Goal: Task Accomplishment & Management: Manage account settings

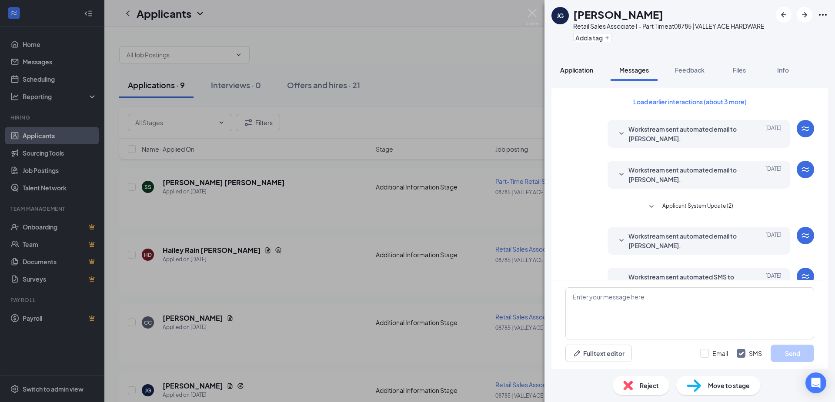
click at [592, 69] on span "Application" at bounding box center [576, 70] width 33 height 8
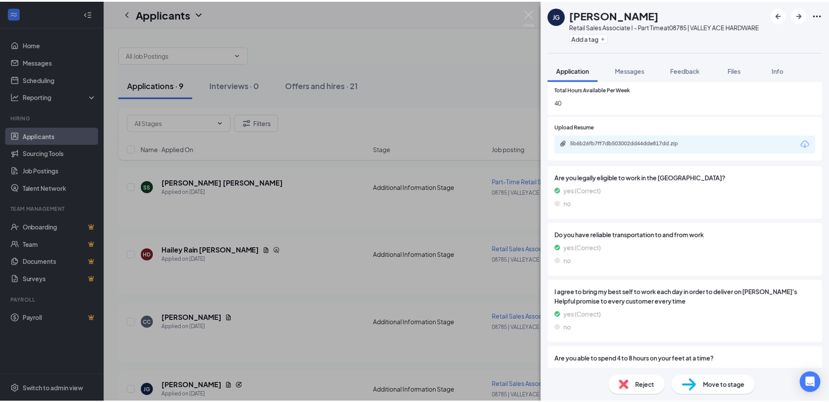
scroll to position [565, 0]
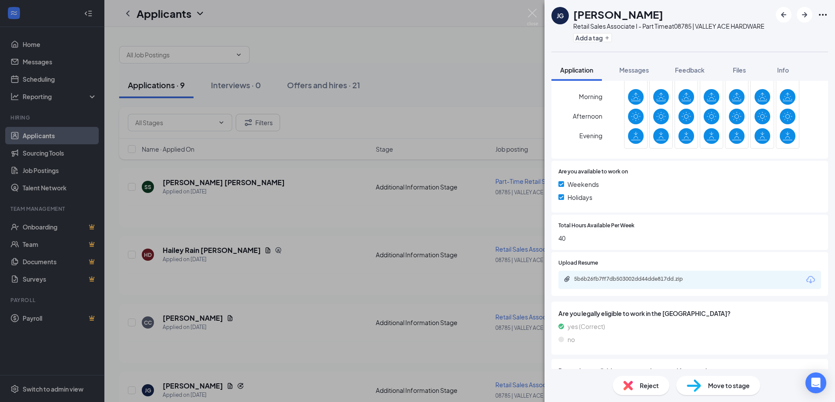
click at [491, 101] on div "[PERSON_NAME] Retail Sales Associate I - Part Time at 08785 | VALLEY ACE HARDWA…" at bounding box center [417, 201] width 835 height 402
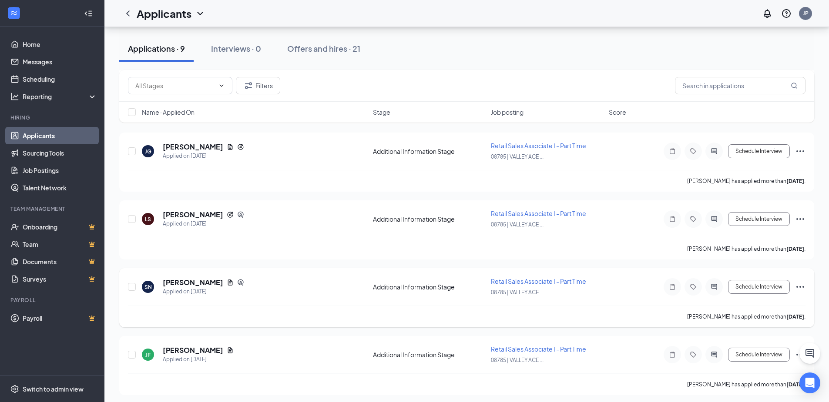
scroll to position [261, 0]
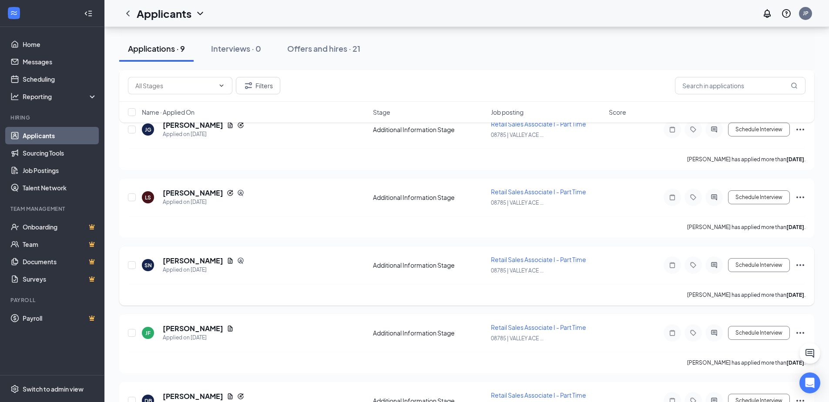
drag, startPoint x: 749, startPoint y: 281, endPoint x: 592, endPoint y: 278, distance: 157.5
click at [592, 278] on div "SN [PERSON_NAME] Applied on [DATE] Additional Information Stage Retail Sales As…" at bounding box center [466, 269] width 677 height 29
click at [799, 264] on icon "Ellipses" at bounding box center [800, 265] width 10 height 10
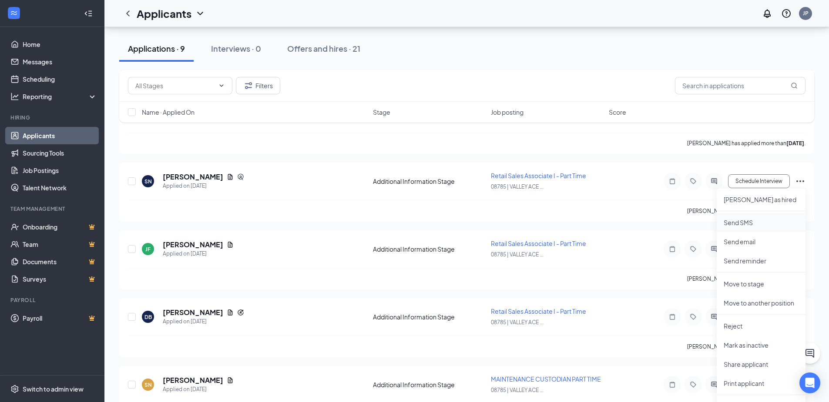
scroll to position [348, 0]
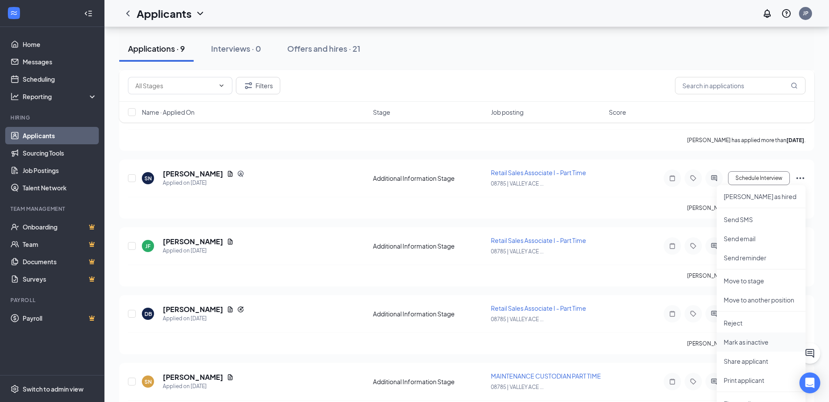
click at [738, 346] on p "Mark as inactive" at bounding box center [760, 342] width 75 height 9
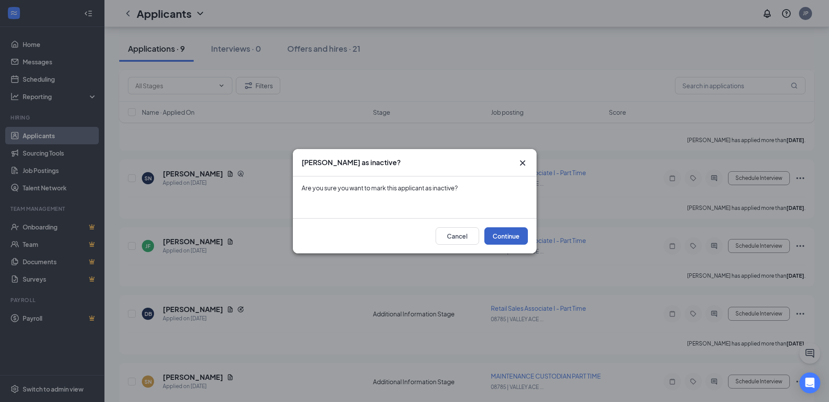
click at [515, 238] on button "Continue" at bounding box center [505, 235] width 43 height 17
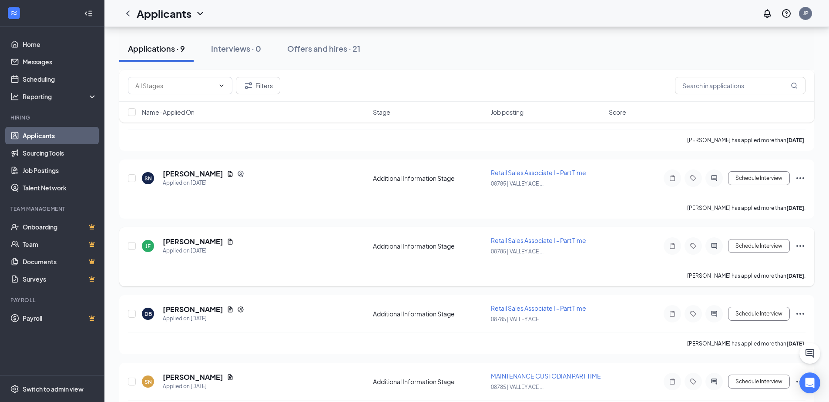
scroll to position [378, 0]
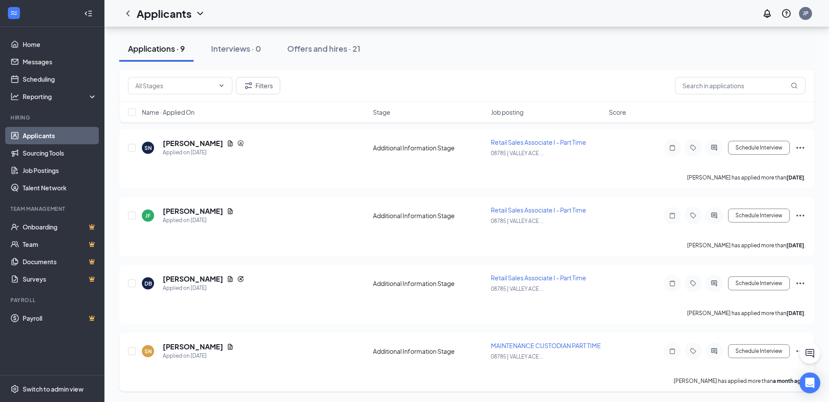
click at [796, 340] on div "SN [PERSON_NAME] Applied on [DATE] Additional Information Stage MAINTENANCE CUS…" at bounding box center [466, 362] width 695 height 59
click at [796, 351] on icon "Ellipses" at bounding box center [800, 351] width 10 height 10
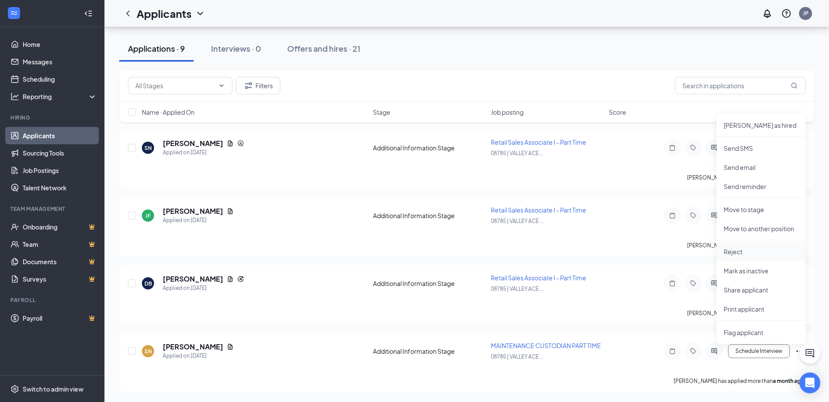
click at [750, 256] on p "Reject" at bounding box center [760, 251] width 75 height 9
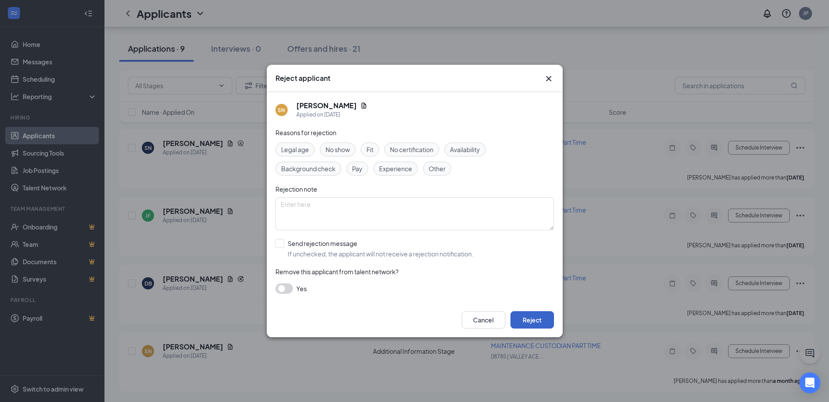
click at [549, 321] on button "Reject" at bounding box center [531, 319] width 43 height 17
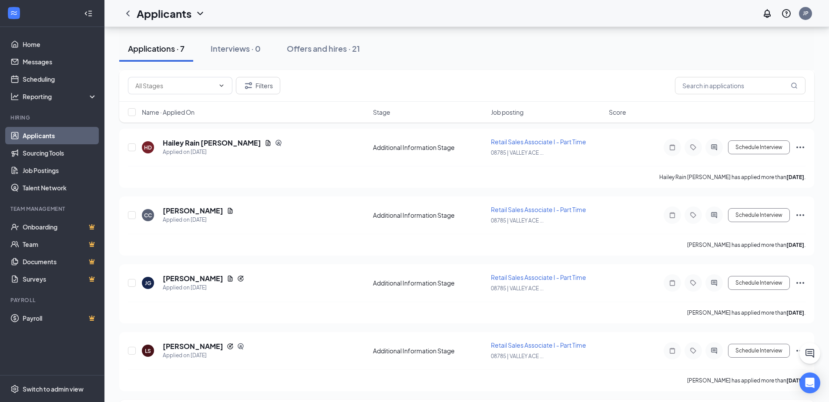
scroll to position [0, 0]
